Goal: Task Accomplishment & Management: Manage account settings

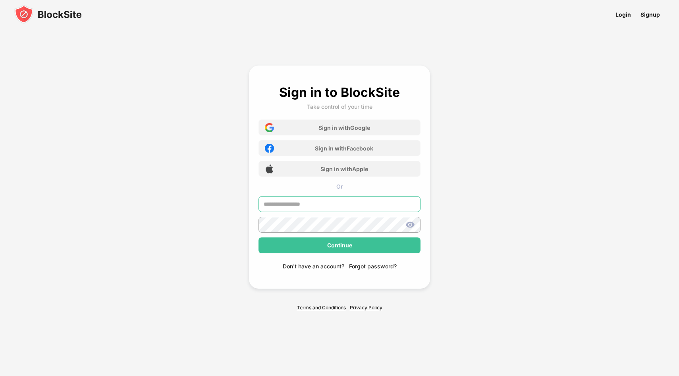
click at [332, 208] on input "text" at bounding box center [340, 204] width 162 height 16
click at [336, 125] on div "Sign in with Google" at bounding box center [345, 127] width 52 height 7
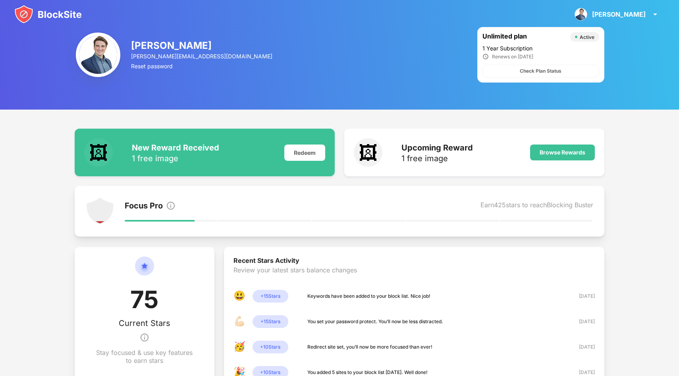
click at [56, 20] on img at bounding box center [48, 14] width 68 height 19
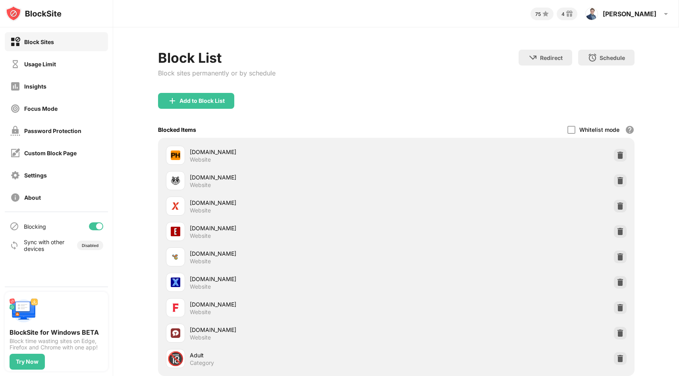
click at [359, 59] on div "Block List Block sites permanently or by schedule Redirect Choose a site to be …" at bounding box center [396, 71] width 477 height 43
click at [49, 171] on div "Settings" at bounding box center [56, 175] width 103 height 19
